Goal: Information Seeking & Learning: Learn about a topic

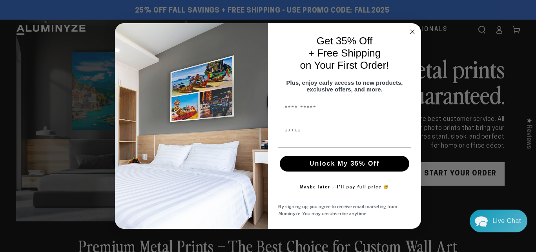
click at [418, 25] on form "Get 35% Off + Free Shipping on Your First Order! Plus, enjoy early access to ne…" at bounding box center [268, 126] width 306 height 206
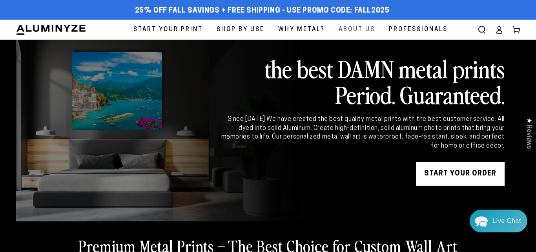
click at [375, 31] on link "About Us" at bounding box center [357, 30] width 48 height 20
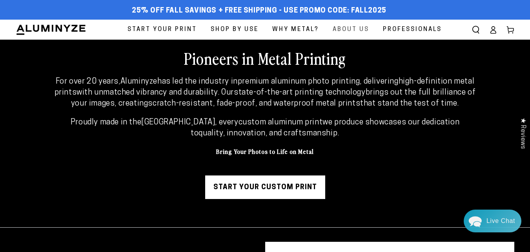
click at [351, 25] on span "About Us" at bounding box center [351, 29] width 36 height 11
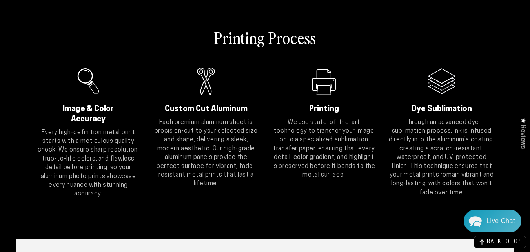
scroll to position [392, 0]
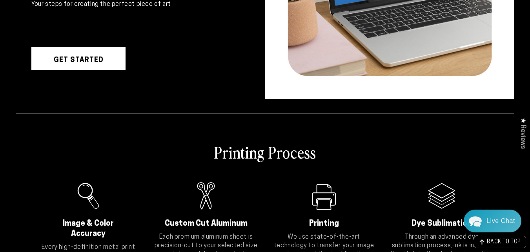
click at [101, 49] on link "Get Started" at bounding box center [78, 59] width 94 height 24
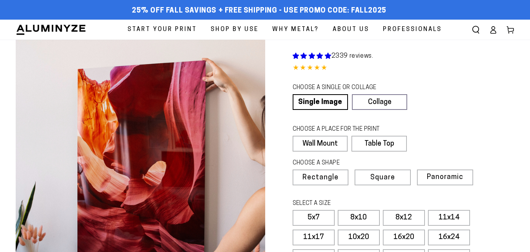
select select "**********"
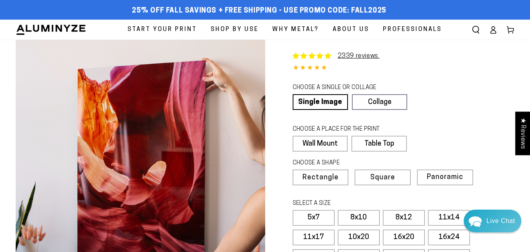
click at [301, 36] on link "Why Metal?" at bounding box center [295, 30] width 58 height 20
